Goal: Navigation & Orientation: Find specific page/section

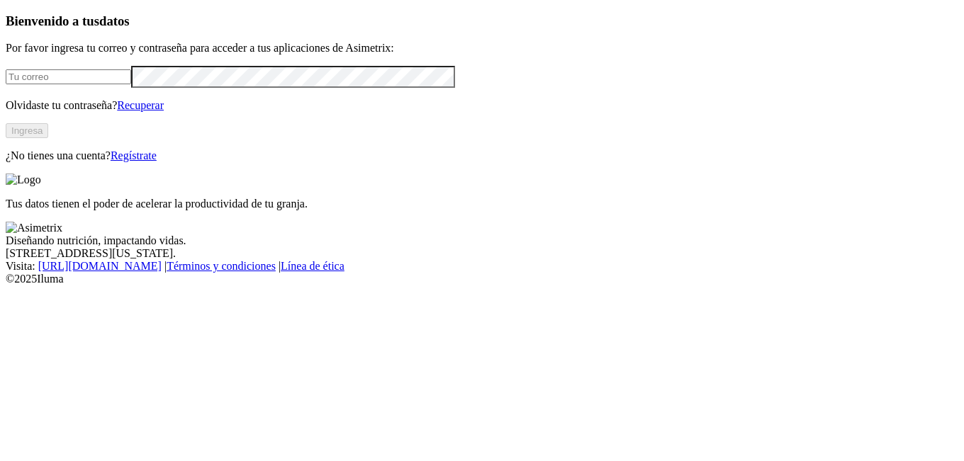
type input "[EMAIL_ADDRESS][DOMAIN_NAME]"
click at [48, 138] on button "Ingresa" at bounding box center [27, 130] width 43 height 15
